Goal: Task Accomplishment & Management: Use online tool/utility

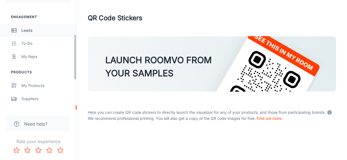
scroll to position [82, 0]
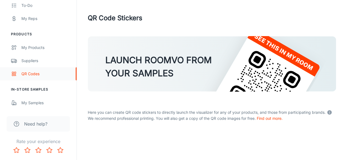
click at [45, 74] on div "QR Codes" at bounding box center [46, 74] width 50 height 6
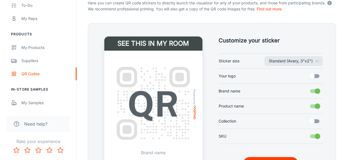
scroll to position [137, 0]
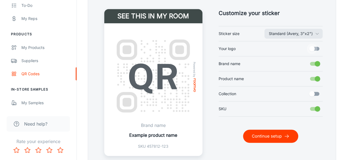
click at [317, 48] on input "Your logo" at bounding box center [311, 49] width 31 height 10
checkbox input "true"
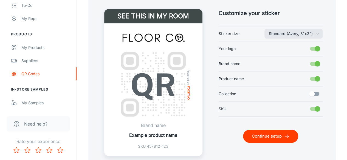
click at [316, 65] on input "Brand name" at bounding box center [317, 64] width 31 height 10
checkbox input "false"
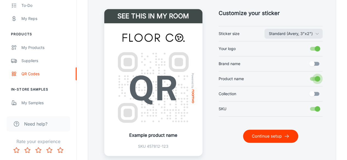
click at [317, 78] on input "Product name" at bounding box center [317, 79] width 31 height 10
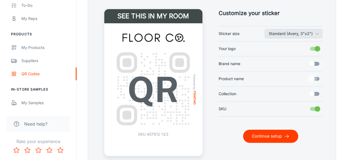
click at [317, 78] on input "Product name" at bounding box center [311, 79] width 31 height 10
checkbox input "true"
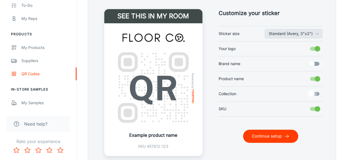
click at [317, 95] on input "Collection" at bounding box center [311, 94] width 31 height 10
checkbox input "true"
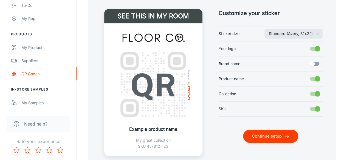
click at [317, 66] on input "Brand name" at bounding box center [311, 64] width 31 height 10
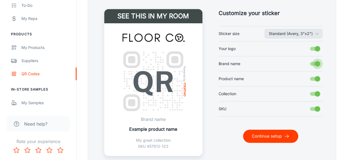
click at [317, 65] on input "Brand name" at bounding box center [317, 64] width 31 height 10
checkbox input "false"
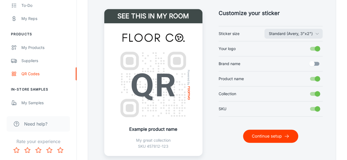
click at [316, 95] on input "Collection" at bounding box center [317, 94] width 31 height 10
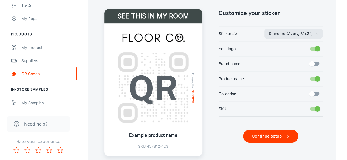
click at [313, 93] on input "Collection" at bounding box center [311, 94] width 31 height 10
checkbox input "true"
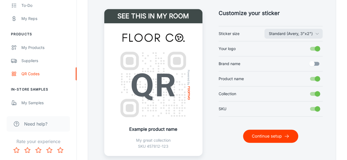
click at [317, 104] on input "SKU" at bounding box center [317, 109] width 31 height 10
checkbox input "false"
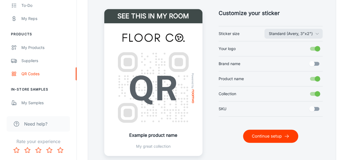
click at [312, 63] on input "Brand name" at bounding box center [311, 64] width 31 height 10
checkbox input "true"
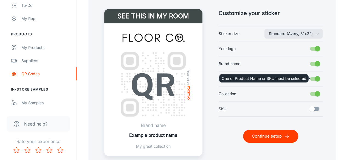
click at [314, 74] on input "Product name" at bounding box center [317, 79] width 31 height 10
click at [316, 77] on input "Product name" at bounding box center [317, 79] width 31 height 10
click at [313, 80] on input "Product name" at bounding box center [317, 79] width 31 height 10
checkbox input "true"
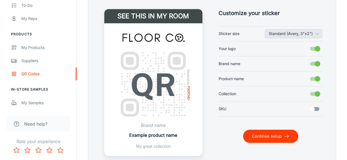
click at [319, 64] on input "Brand name" at bounding box center [317, 64] width 31 height 10
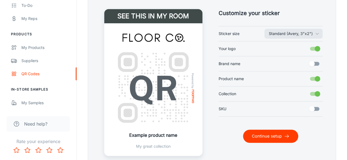
click at [319, 64] on input "Brand name" at bounding box center [311, 64] width 31 height 10
checkbox input "true"
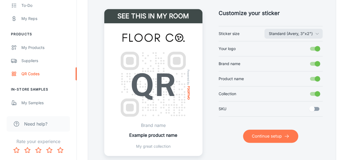
click at [267, 140] on button "Continue setup" at bounding box center [270, 136] width 55 height 13
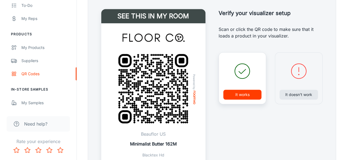
click at [244, 96] on button "It works" at bounding box center [242, 95] width 38 height 10
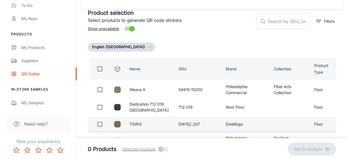
scroll to position [0, 0]
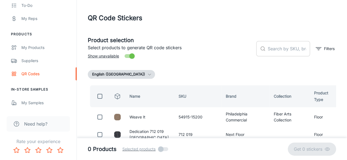
click at [282, 51] on input "text" at bounding box center [289, 48] width 42 height 15
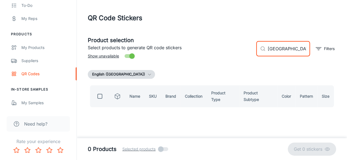
type input "[GEOGRAPHIC_DATA]"
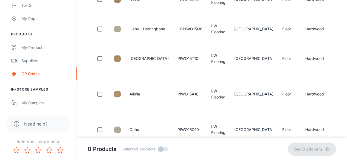
scroll to position [332, 0]
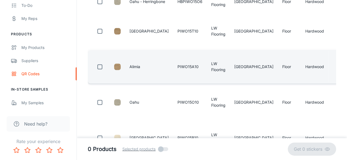
click at [100, 68] on input "checkbox" at bounding box center [99, 66] width 11 height 11
checkbox input "true"
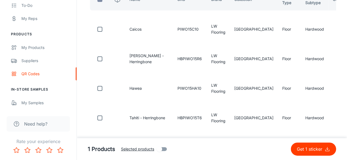
scroll to position [58, 0]
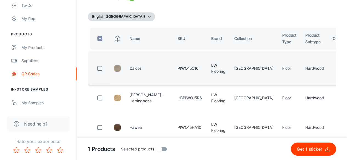
click at [101, 69] on input "checkbox" at bounding box center [99, 68] width 11 height 11
checkbox input "true"
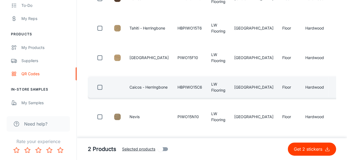
scroll to position [195, 0]
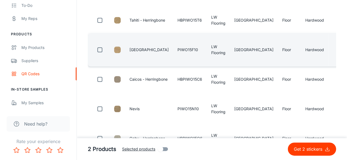
click at [99, 52] on input "checkbox" at bounding box center [99, 49] width 11 height 11
checkbox input "true"
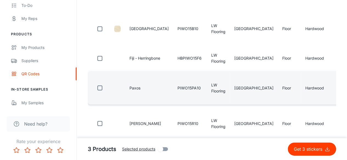
scroll to position [442, 0]
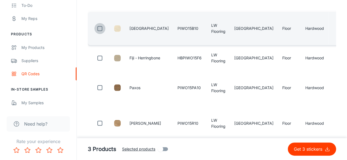
click at [101, 28] on input "checkbox" at bounding box center [99, 28] width 11 height 11
checkbox input "true"
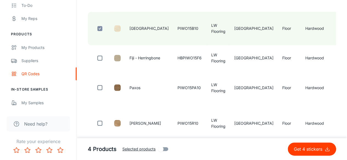
scroll to position [524, 0]
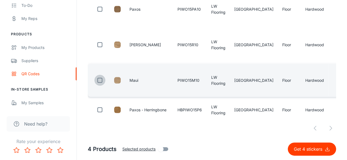
click at [101, 78] on input "checkbox" at bounding box center [99, 80] width 11 height 11
checkbox input "true"
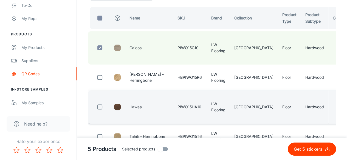
scroll to position [113, 0]
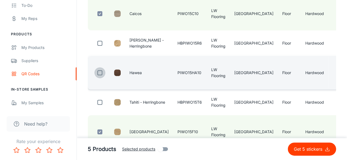
click at [101, 72] on input "checkbox" at bounding box center [99, 72] width 11 height 11
checkbox input "true"
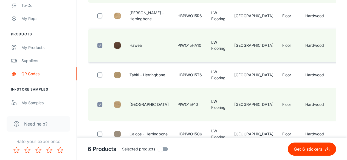
scroll to position [222, 0]
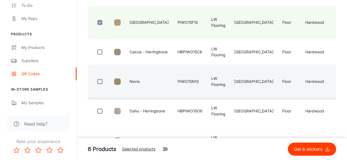
click at [101, 81] on input "checkbox" at bounding box center [99, 81] width 11 height 11
checkbox input "true"
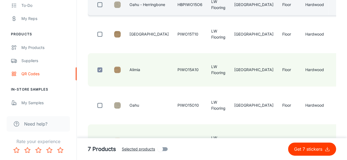
scroll to position [384, 0]
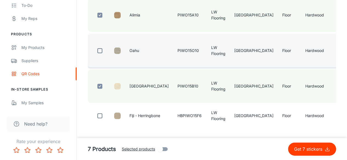
click at [100, 52] on input "checkbox" at bounding box center [99, 50] width 11 height 11
checkbox input "true"
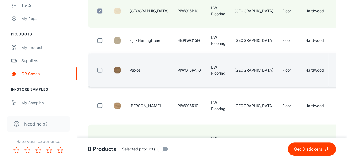
scroll to position [466, 0]
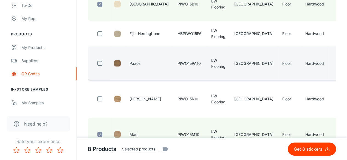
click at [102, 64] on input "checkbox" at bounding box center [99, 63] width 11 height 11
checkbox input "true"
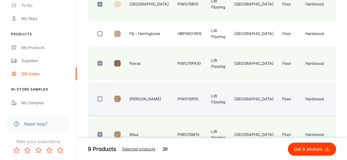
click at [103, 97] on input "checkbox" at bounding box center [99, 98] width 11 height 11
checkbox input "true"
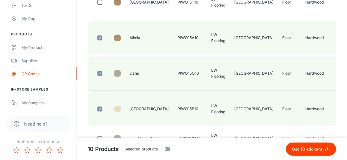
scroll to position [332, 0]
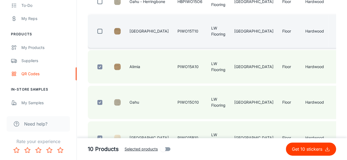
click at [100, 30] on input "checkbox" at bounding box center [99, 31] width 11 height 11
checkbox input "true"
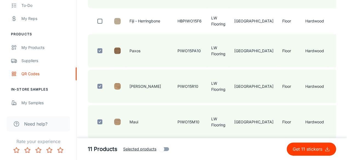
scroll to position [496, 0]
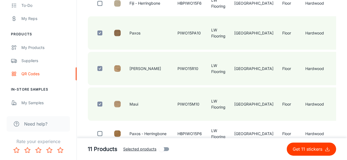
click at [296, 149] on p "Get 11 stickers" at bounding box center [308, 149] width 32 height 7
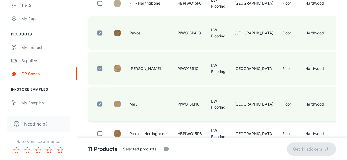
checkbox input "false"
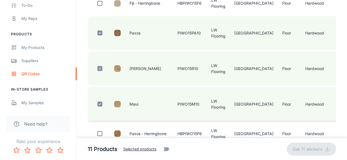
checkbox input "false"
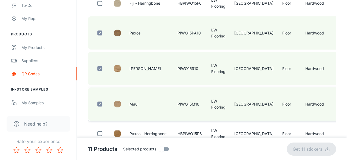
checkbox input "false"
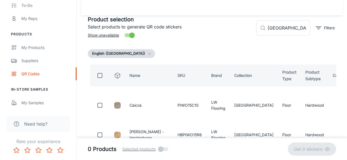
scroll to position [0, 0]
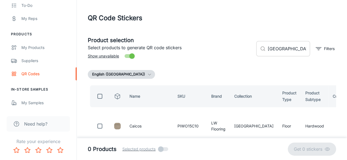
click at [282, 51] on input "[GEOGRAPHIC_DATA]" at bounding box center [289, 48] width 42 height 15
drag, startPoint x: 302, startPoint y: 48, endPoint x: 263, endPoint y: 50, distance: 39.0
click at [263, 50] on div "​ paradise island ​" at bounding box center [283, 48] width 54 height 15
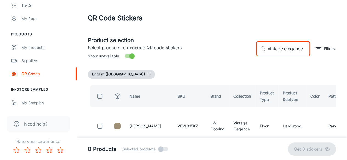
type input "vintage elegance"
click at [101, 95] on input "checkbox" at bounding box center [99, 96] width 11 height 11
checkbox input "true"
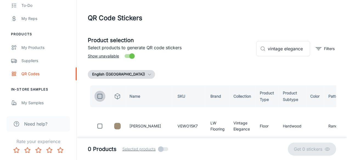
checkbox input "true"
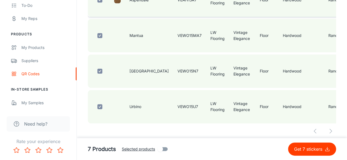
scroll to position [240, 0]
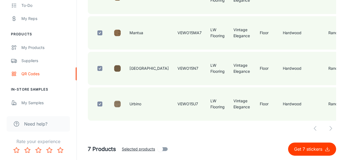
click at [297, 149] on p "Get 7 stickers" at bounding box center [309, 149] width 30 height 7
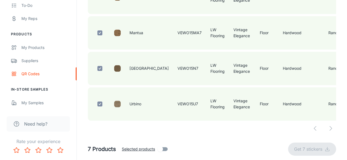
checkbox input "false"
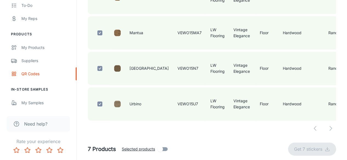
checkbox input "false"
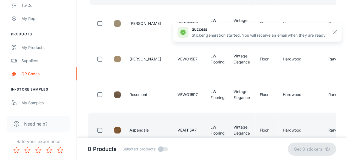
scroll to position [0, 0]
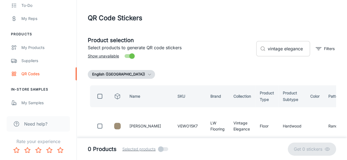
click at [305, 49] on input "vintage elegance" at bounding box center [289, 48] width 42 height 15
drag, startPoint x: 305, startPoint y: 49, endPoint x: 266, endPoint y: 52, distance: 39.0
click at [266, 52] on div "​ vintage elegance ​" at bounding box center [283, 48] width 54 height 15
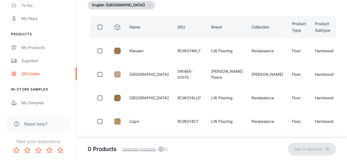
scroll to position [27, 0]
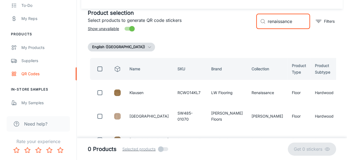
type input "renaissance"
click at [96, 68] on input "checkbox" at bounding box center [99, 69] width 11 height 11
checkbox input "true"
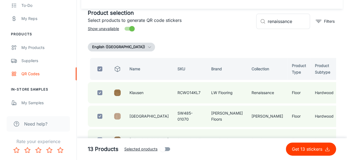
checkbox input "true"
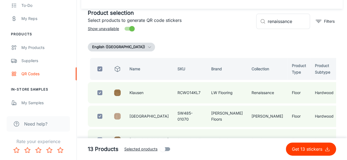
checkbox input "true"
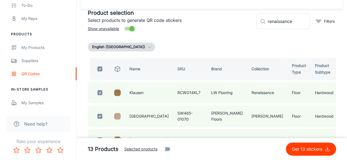
checkbox input "true"
click at [302, 147] on p "Get 13 stickers" at bounding box center [308, 149] width 33 height 7
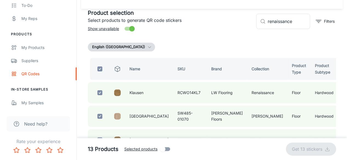
checkbox input "false"
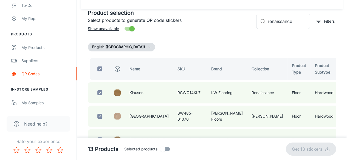
checkbox input "false"
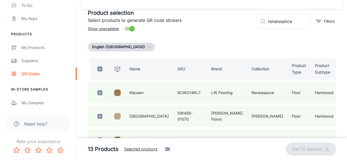
checkbox input "false"
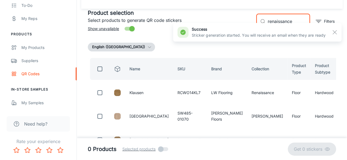
drag, startPoint x: 297, startPoint y: 21, endPoint x: 266, endPoint y: 22, distance: 30.7
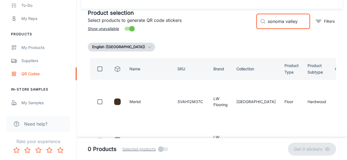
type input "sonoma valley"
click at [103, 67] on input "checkbox" at bounding box center [99, 69] width 11 height 11
checkbox input "true"
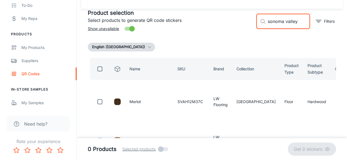
checkbox input "true"
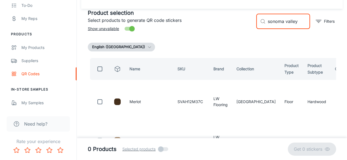
checkbox input "true"
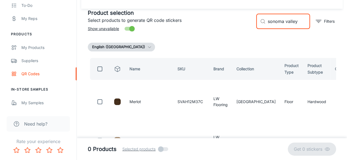
checkbox input "true"
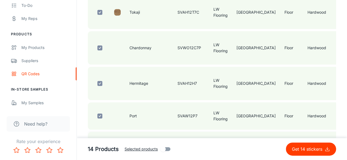
scroll to position [164, 0]
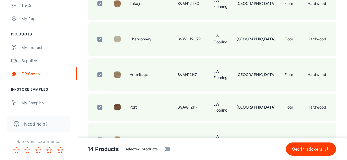
click at [292, 151] on p "Get 14 stickers" at bounding box center [308, 149] width 33 height 7
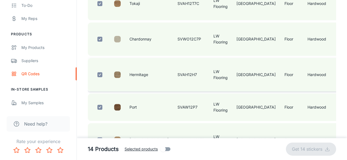
checkbox input "false"
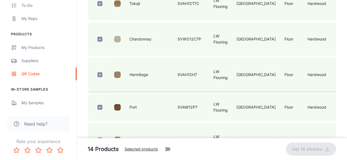
checkbox input "false"
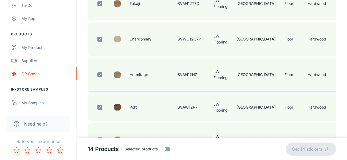
checkbox input "false"
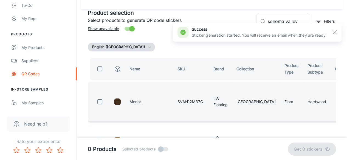
scroll to position [0, 0]
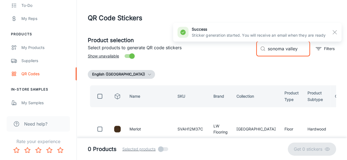
drag, startPoint x: 299, startPoint y: 49, endPoint x: 260, endPoint y: 52, distance: 38.8
click at [260, 52] on div "​ sonoma valley ​" at bounding box center [283, 48] width 54 height 15
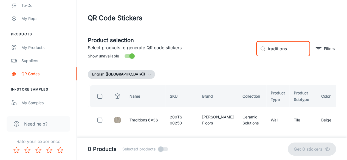
type input "traditions"
click at [97, 96] on input "checkbox" at bounding box center [99, 96] width 11 height 11
checkbox input "true"
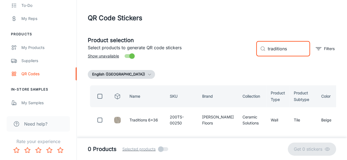
checkbox input "true"
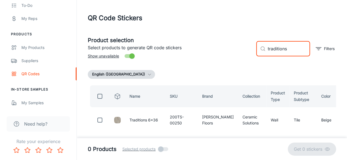
checkbox input "true"
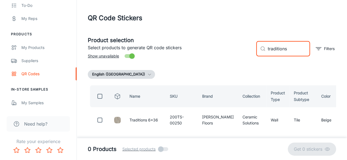
checkbox input "true"
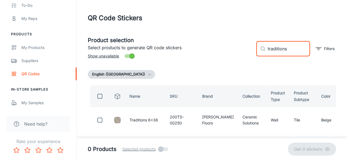
checkbox input "true"
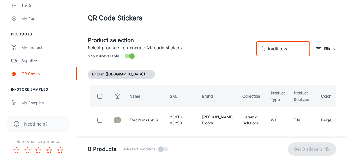
checkbox input "true"
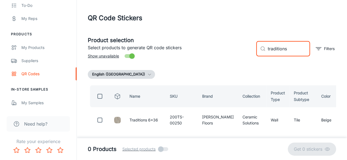
checkbox input "true"
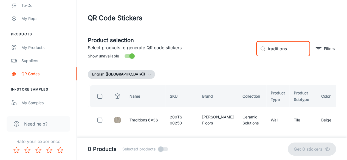
checkbox input "true"
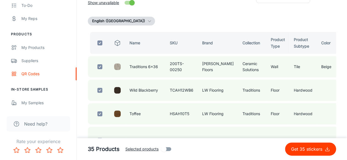
scroll to position [55, 0]
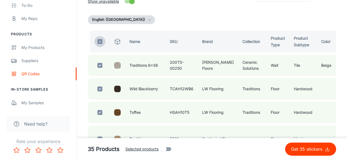
click at [98, 39] on input "checkbox" at bounding box center [99, 41] width 11 height 11
checkbox input "false"
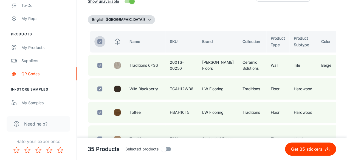
checkbox input "false"
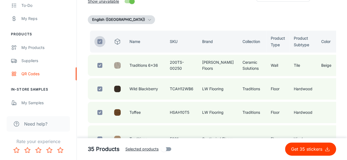
checkbox input "false"
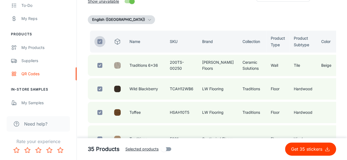
checkbox input "false"
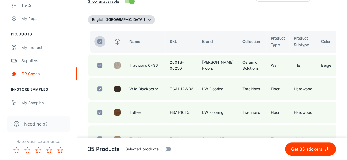
checkbox input "false"
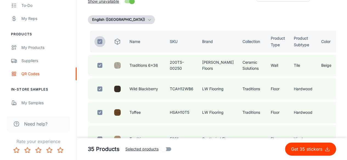
checkbox input "false"
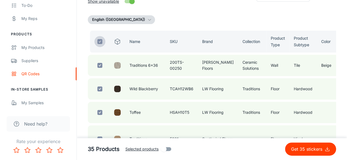
checkbox input "false"
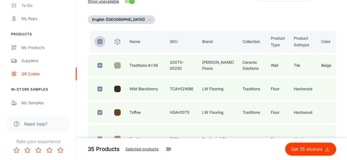
checkbox input "false"
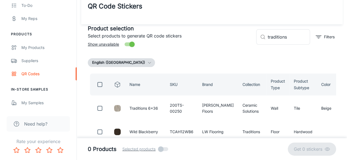
scroll to position [0, 0]
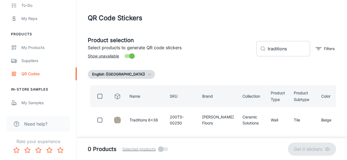
click at [291, 52] on input "traditions" at bounding box center [289, 48] width 42 height 15
type input "traditions lw"
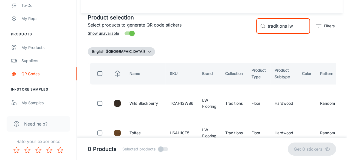
scroll to position [55, 0]
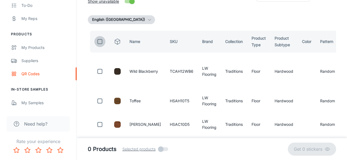
click at [102, 40] on input "checkbox" at bounding box center [99, 41] width 11 height 11
checkbox input "true"
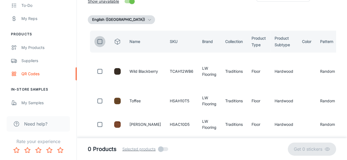
checkbox input "true"
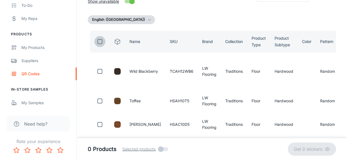
checkbox input "true"
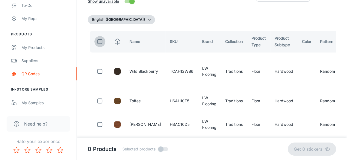
checkbox input "true"
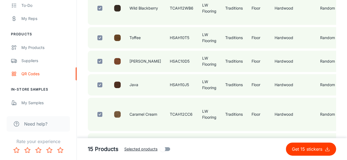
scroll to position [0, 0]
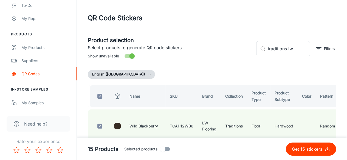
click at [299, 151] on p "Get 15 stickers" at bounding box center [308, 149] width 33 height 7
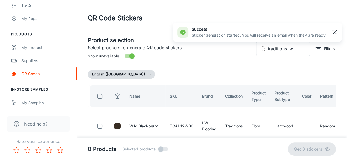
click at [334, 32] on line "button" at bounding box center [335, 32] width 4 height 4
